Goal: Task Accomplishment & Management: Use online tool/utility

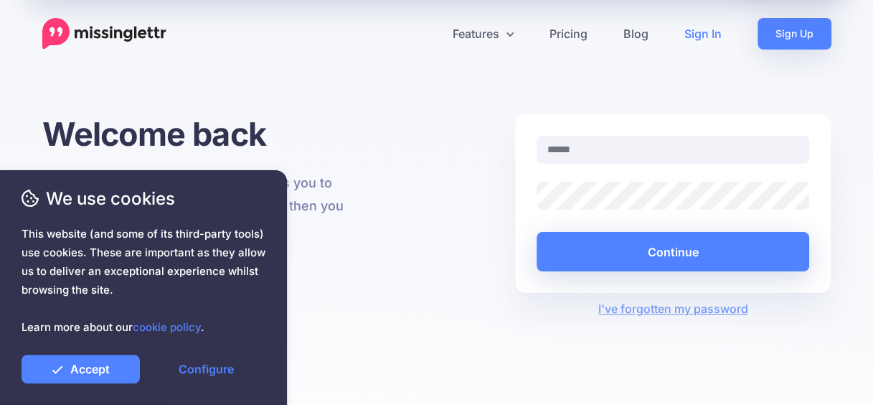
type input "**********"
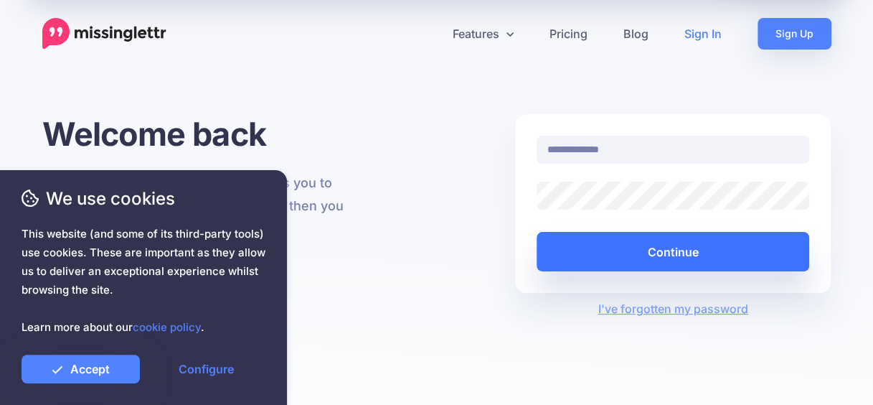
drag, startPoint x: 0, startPoint y: 0, endPoint x: 667, endPoint y: 250, distance: 712.5
click at [667, 250] on button "Continue" at bounding box center [673, 251] width 273 height 39
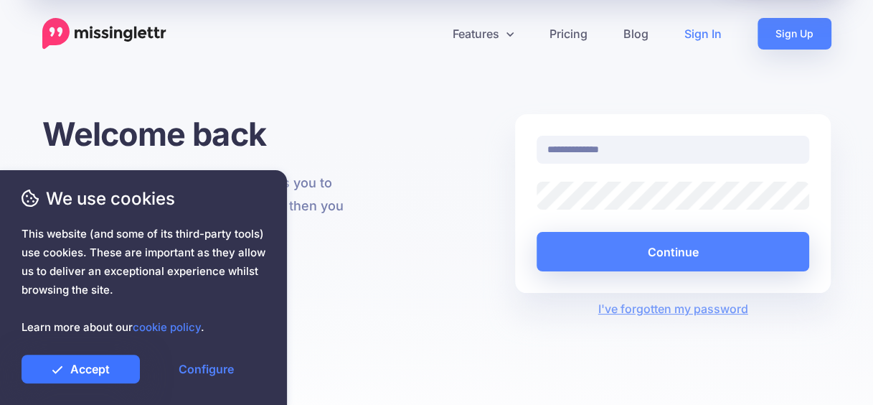
click at [108, 372] on link "Accept" at bounding box center [81, 368] width 118 height 29
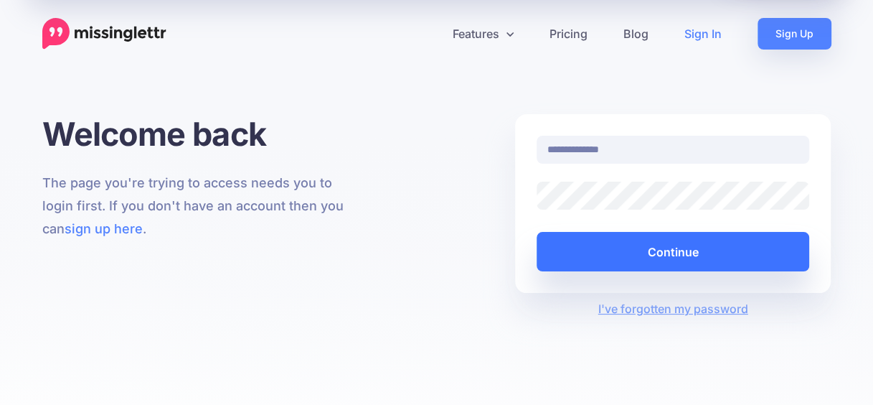
click at [662, 249] on button "Continue" at bounding box center [673, 251] width 273 height 39
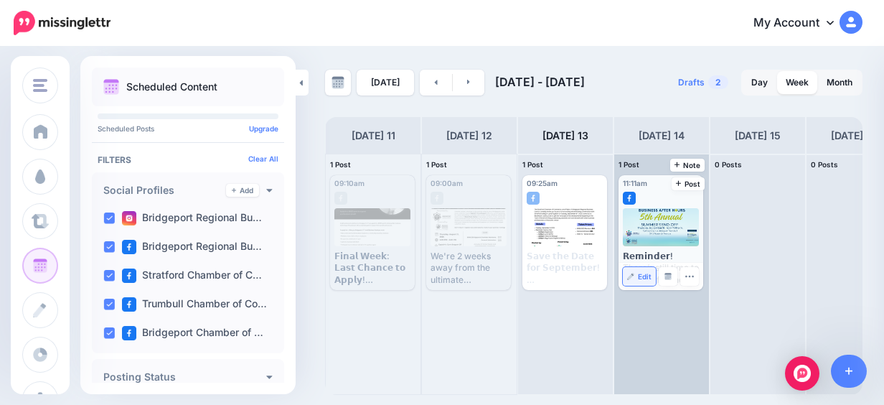
click at [641, 273] on span "Edit" at bounding box center [645, 276] width 14 height 7
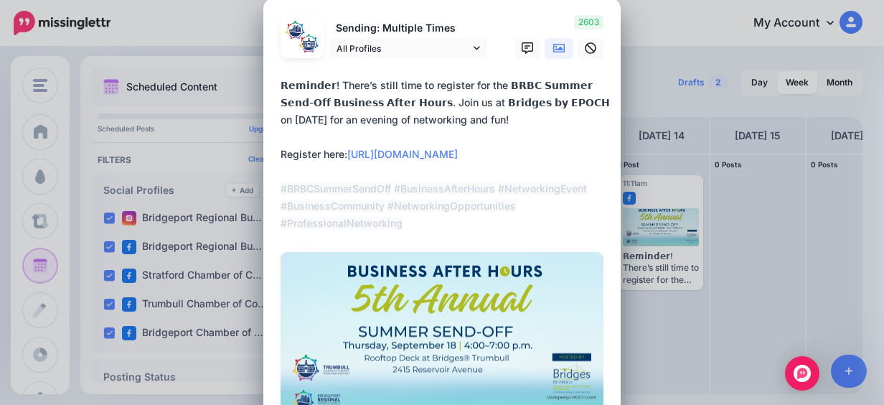
scroll to position [8, 0]
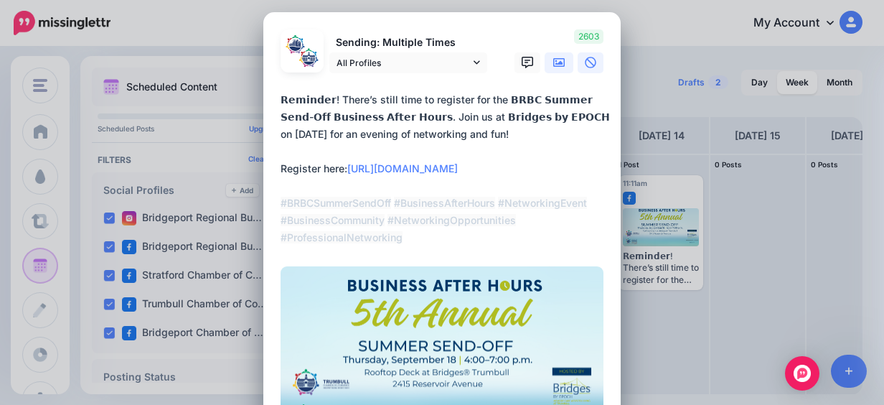
click at [588, 63] on icon at bounding box center [590, 62] width 11 height 11
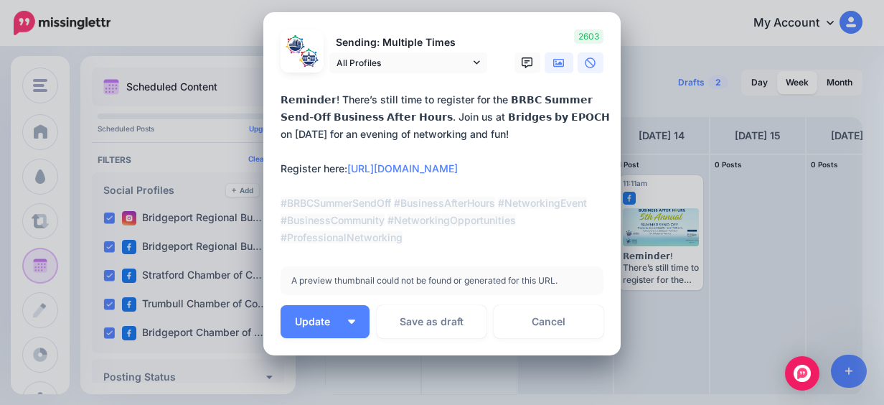
click at [558, 62] on icon at bounding box center [558, 62] width 11 height 9
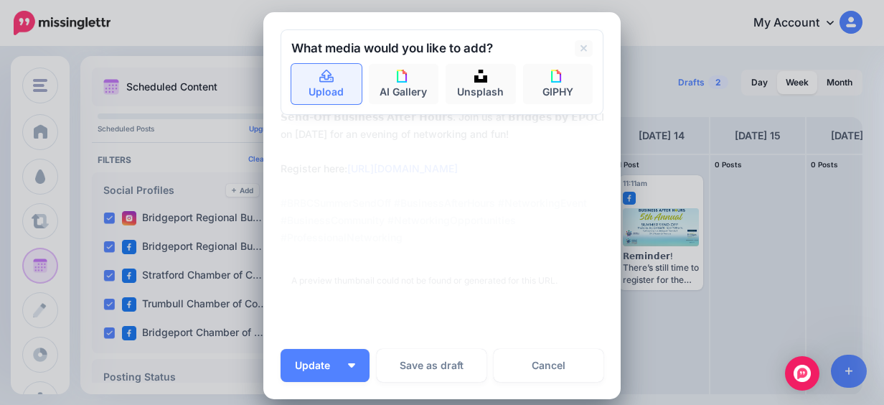
click at [347, 90] on link "Upload" at bounding box center [326, 84] width 70 height 40
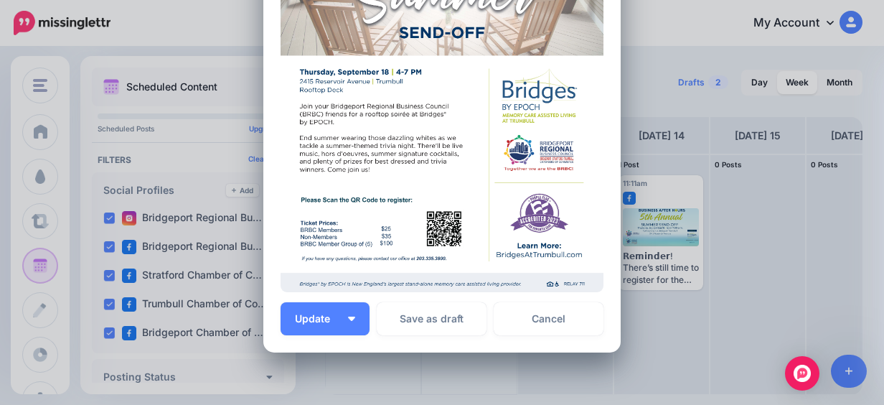
scroll to position [386, 0]
click at [339, 329] on button "Update" at bounding box center [325, 317] width 89 height 33
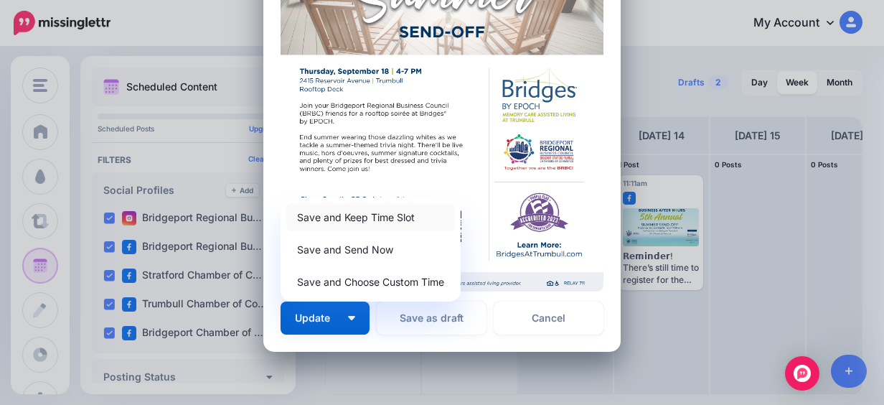
click at [386, 217] on link "Save and Keep Time Slot" at bounding box center [370, 217] width 169 height 28
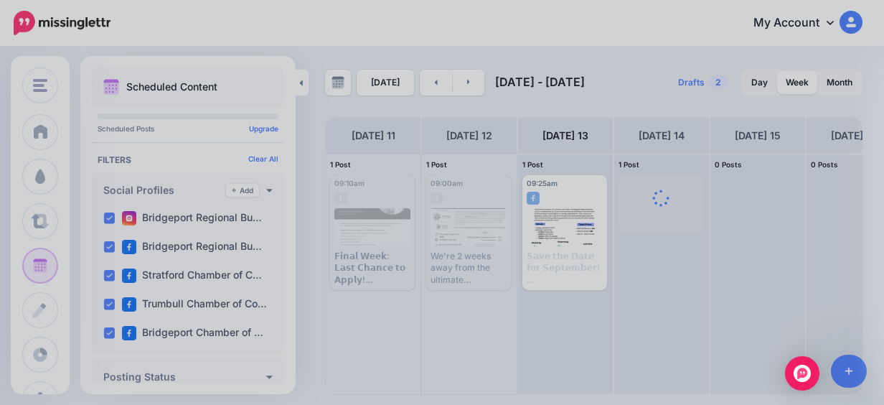
scroll to position [0, 0]
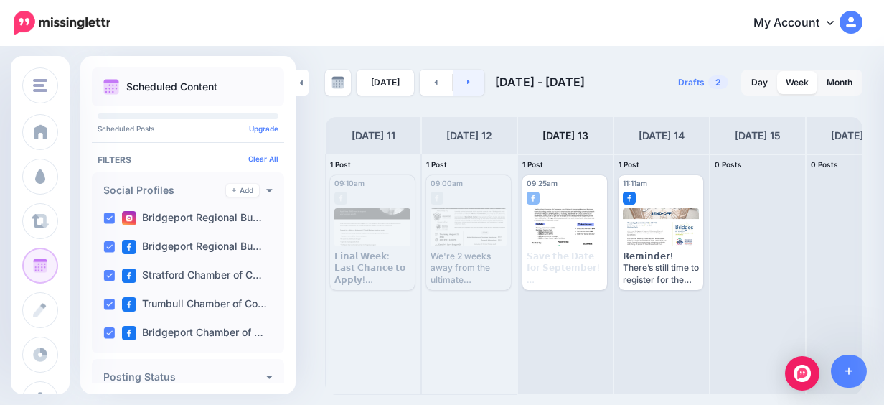
click at [467, 80] on icon at bounding box center [468, 82] width 3 height 5
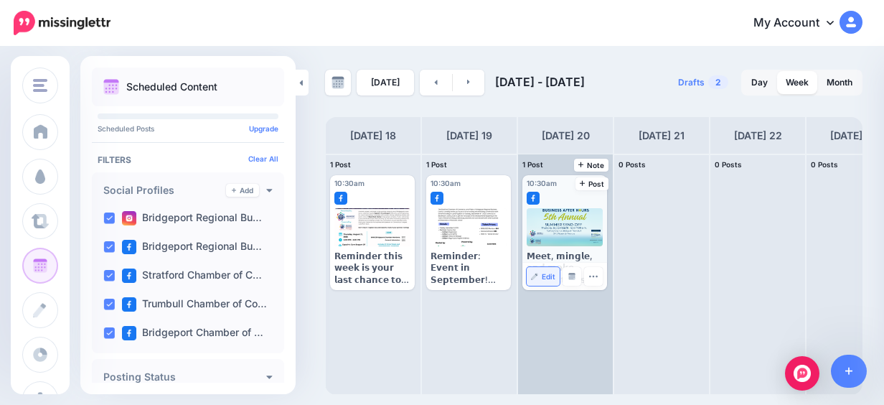
click at [548, 273] on span "Edit" at bounding box center [549, 276] width 14 height 7
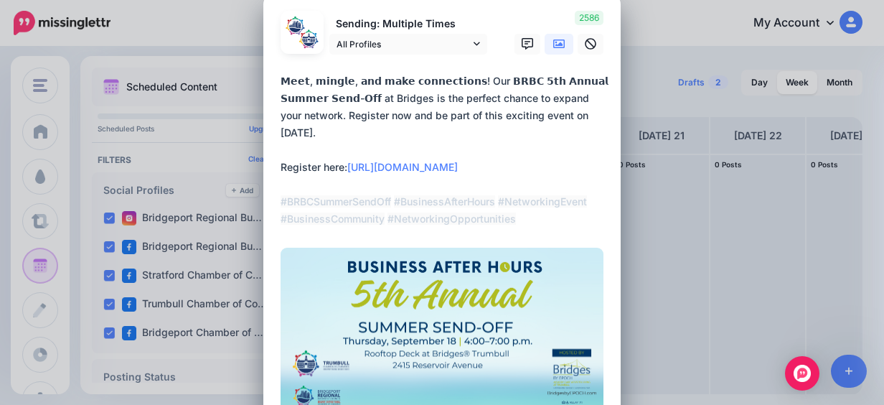
scroll to position [26, 0]
click at [588, 41] on icon at bounding box center [590, 44] width 11 height 11
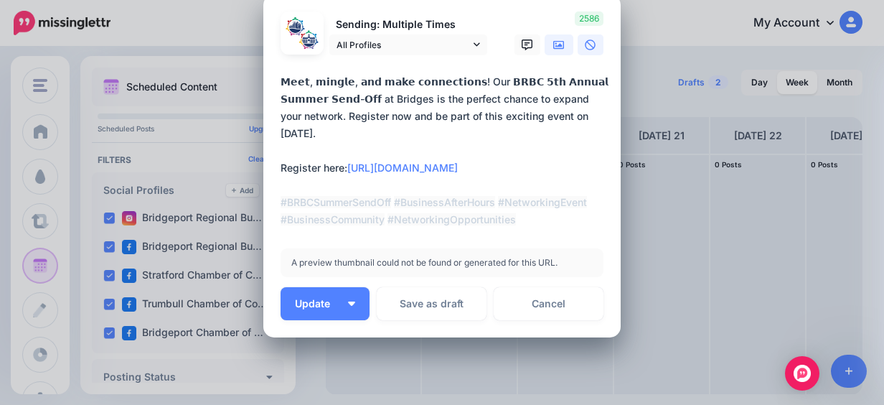
click at [555, 42] on icon at bounding box center [558, 44] width 11 height 11
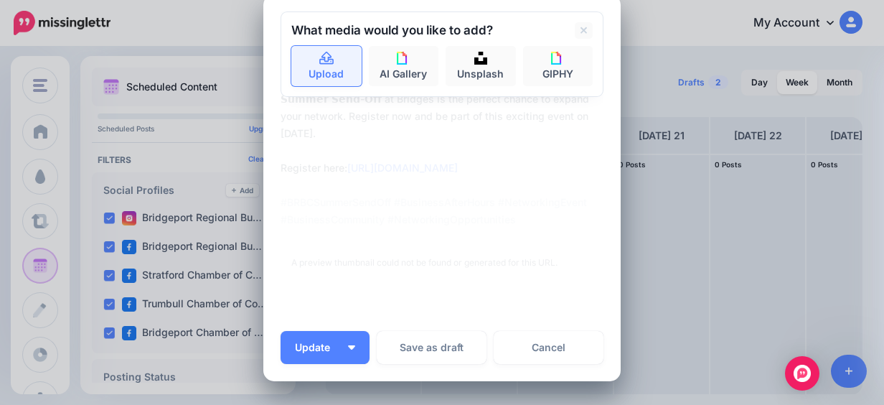
click at [346, 65] on link "Upload" at bounding box center [326, 66] width 70 height 40
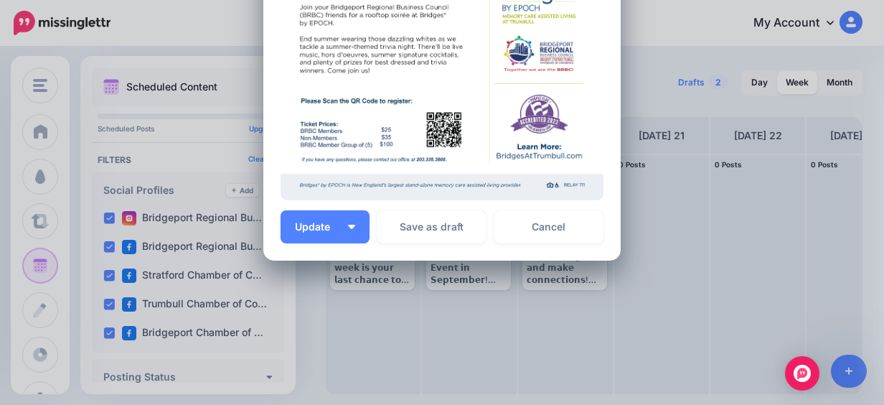
scroll to position [492, 0]
click at [347, 228] on button "Update" at bounding box center [325, 226] width 89 height 33
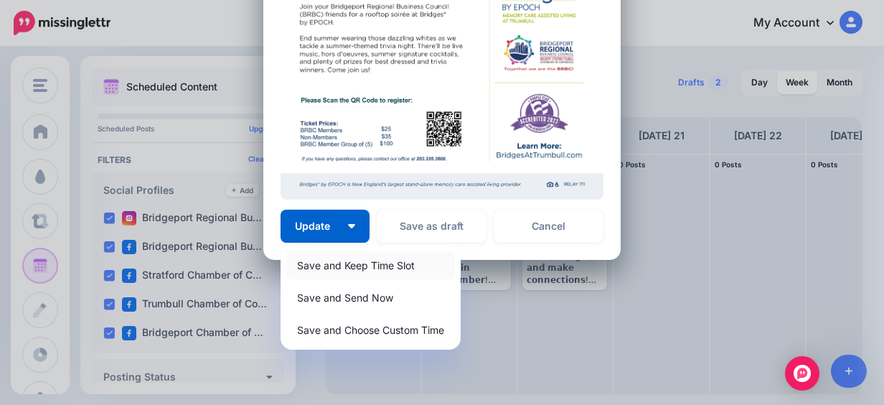
click at [357, 267] on link "Save and Keep Time Slot" at bounding box center [370, 265] width 169 height 28
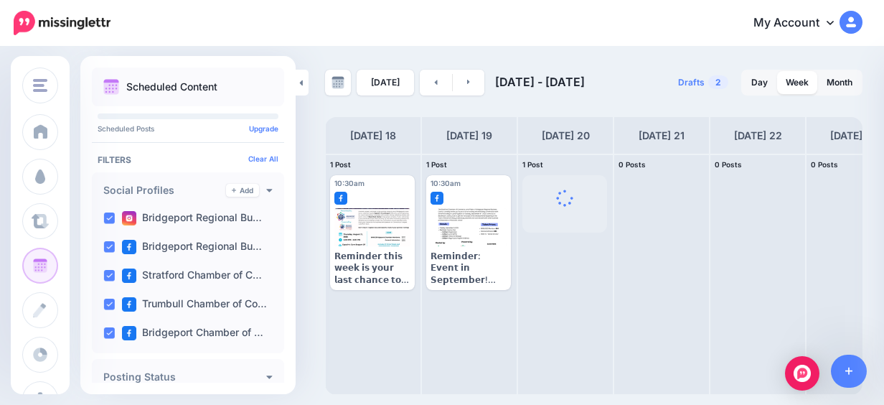
scroll to position [0, 0]
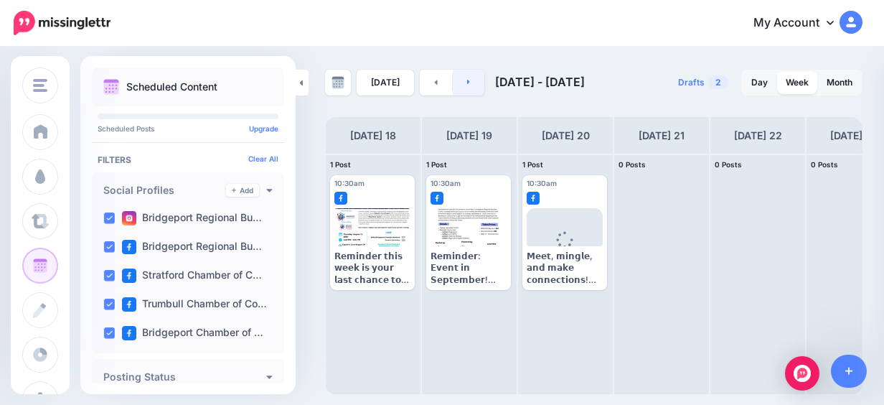
click at [456, 83] on link at bounding box center [469, 83] width 32 height 26
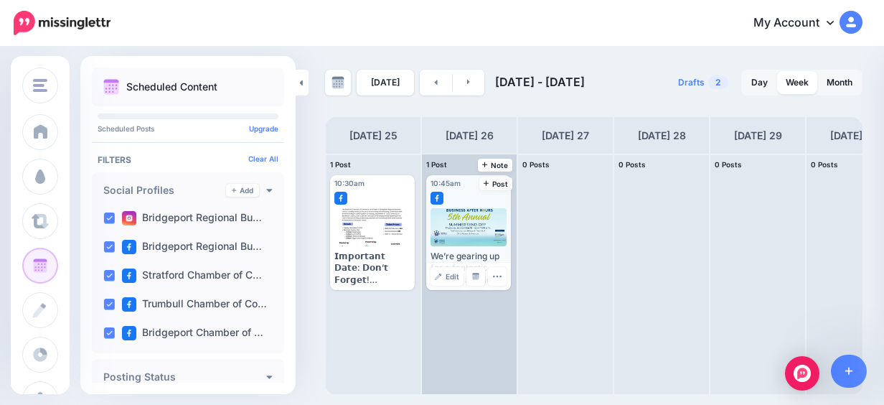
click at [458, 199] on div at bounding box center [468, 194] width 76 height 13
click at [448, 267] on link "Edit" at bounding box center [446, 276] width 33 height 19
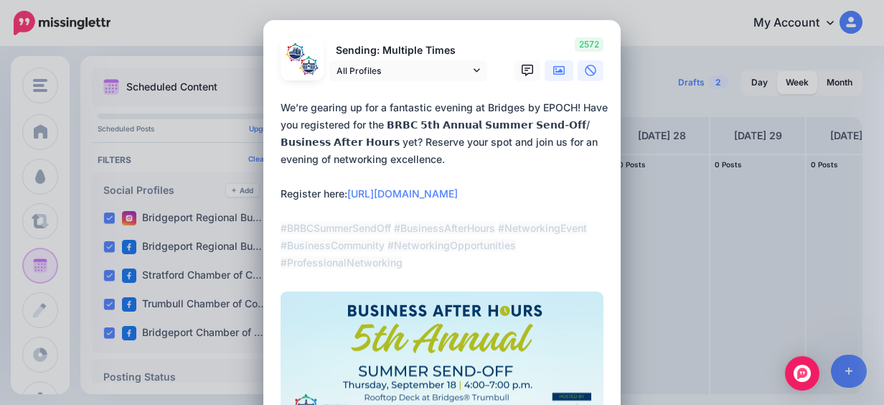
click at [583, 77] on link at bounding box center [591, 70] width 26 height 21
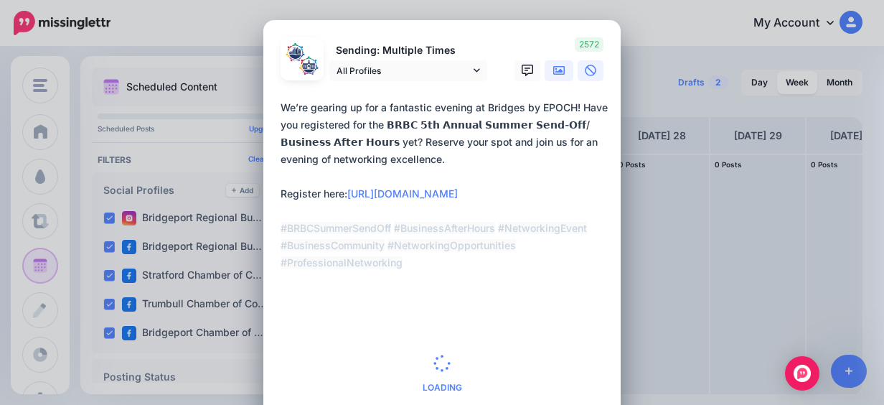
click at [560, 73] on link at bounding box center [559, 70] width 29 height 21
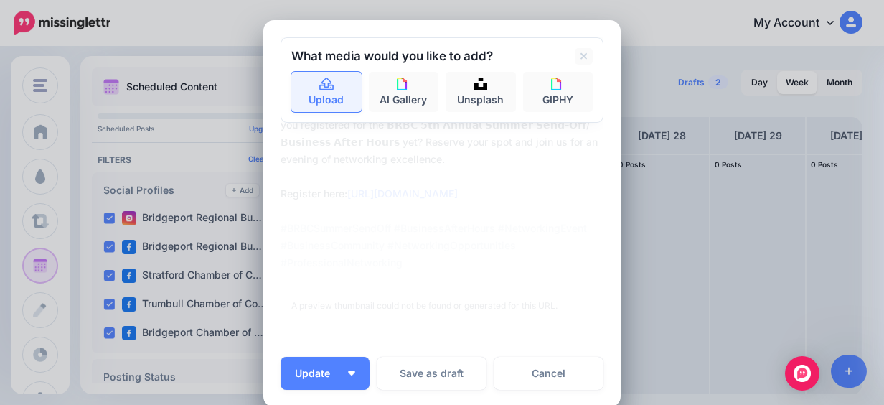
click at [324, 96] on link "Upload" at bounding box center [326, 92] width 70 height 40
